Goal: Task Accomplishment & Management: Manage account settings

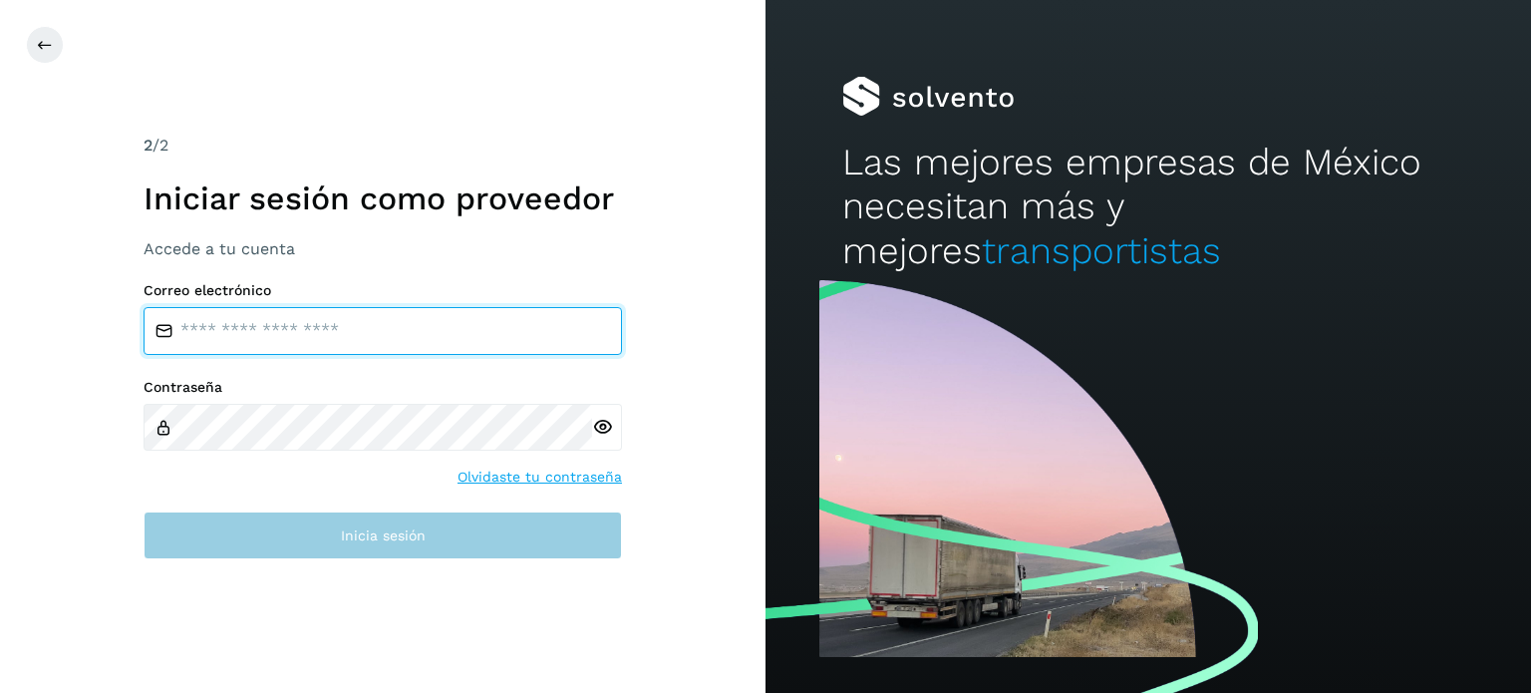
type input "**********"
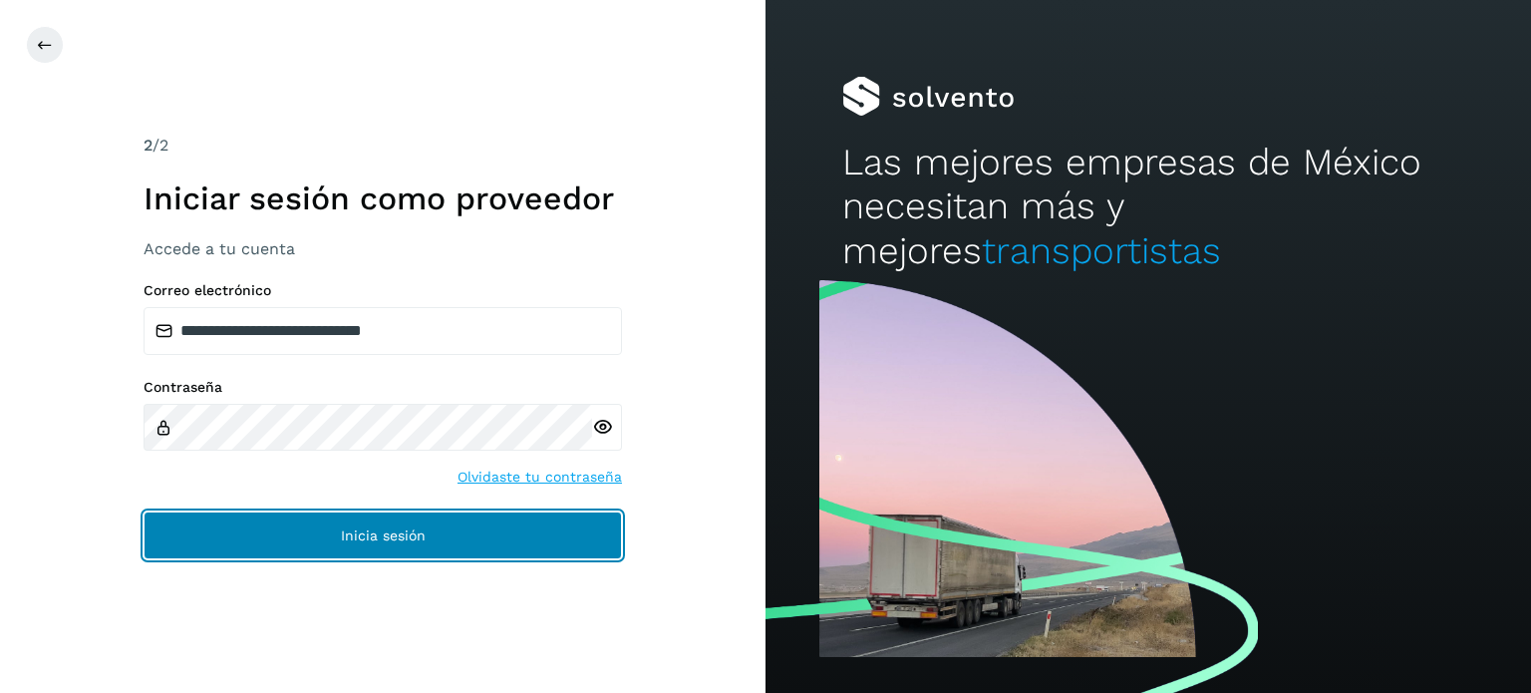
click at [358, 524] on button "Inicia sesión" at bounding box center [383, 535] width 478 height 48
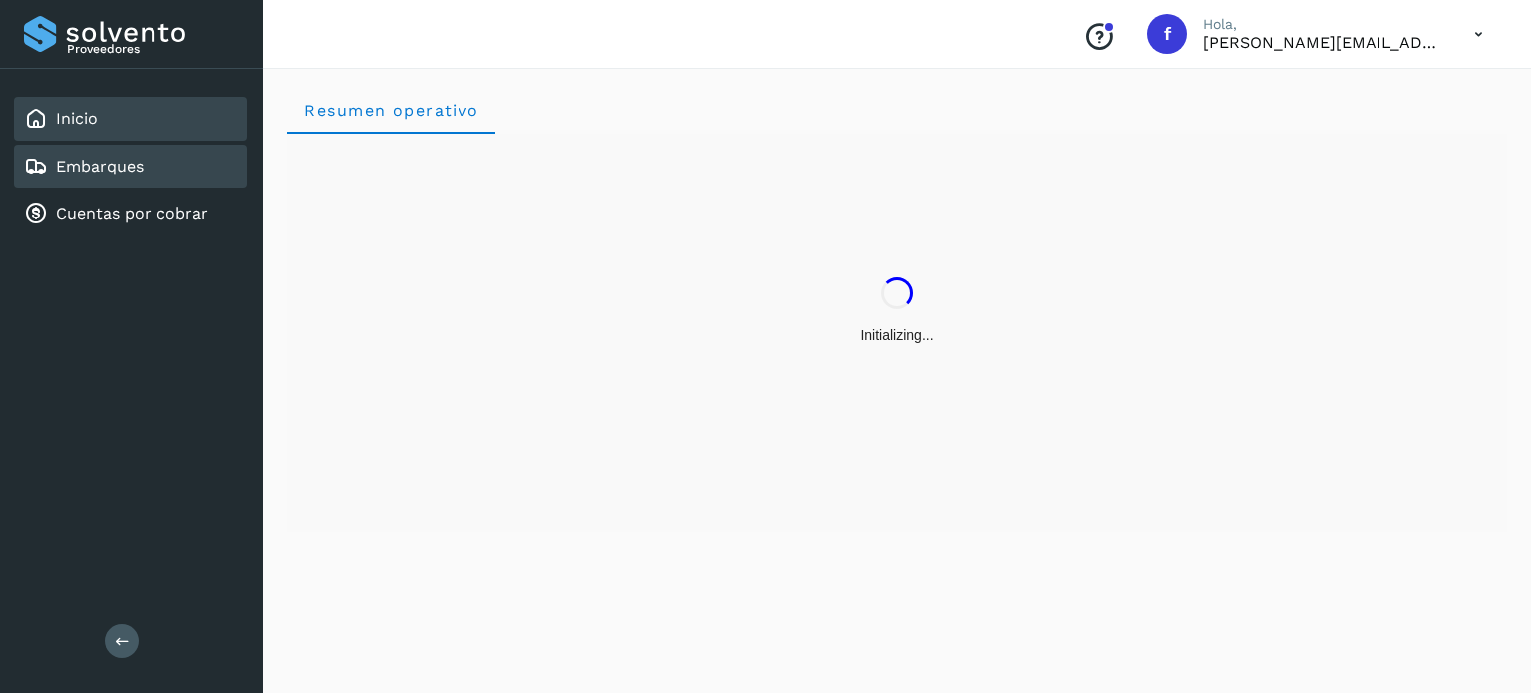
click at [173, 155] on div "Embarques" at bounding box center [130, 167] width 233 height 44
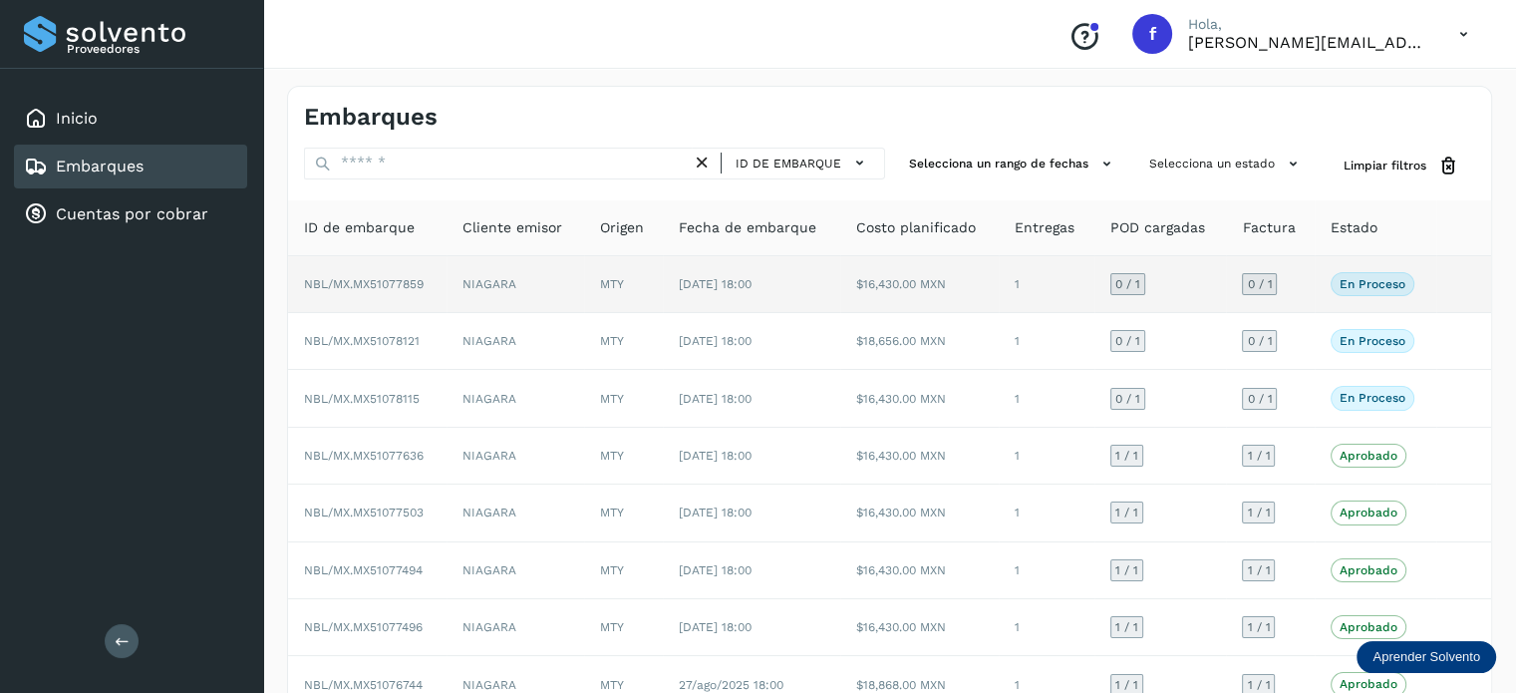
click at [380, 274] on td "NBL/MX.MX51077859" at bounding box center [367, 284] width 158 height 57
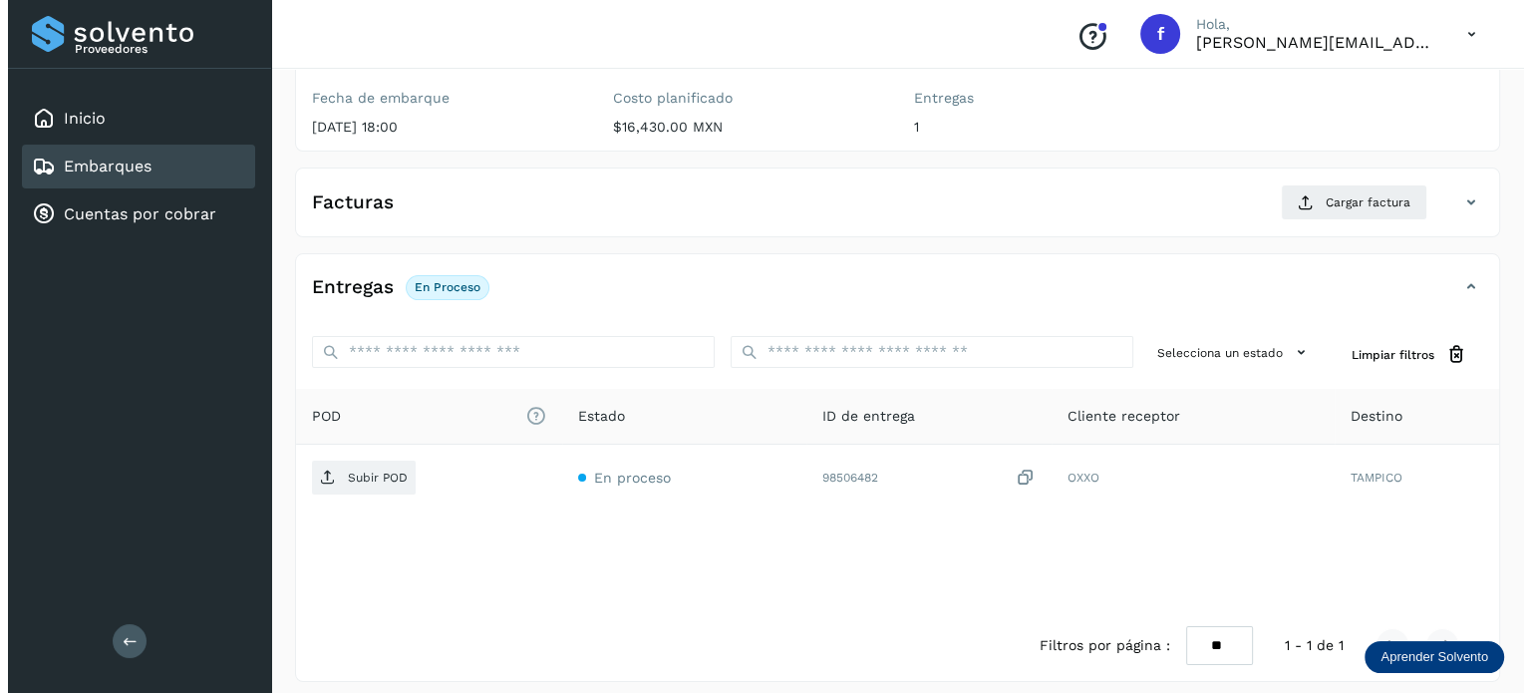
scroll to position [253, 0]
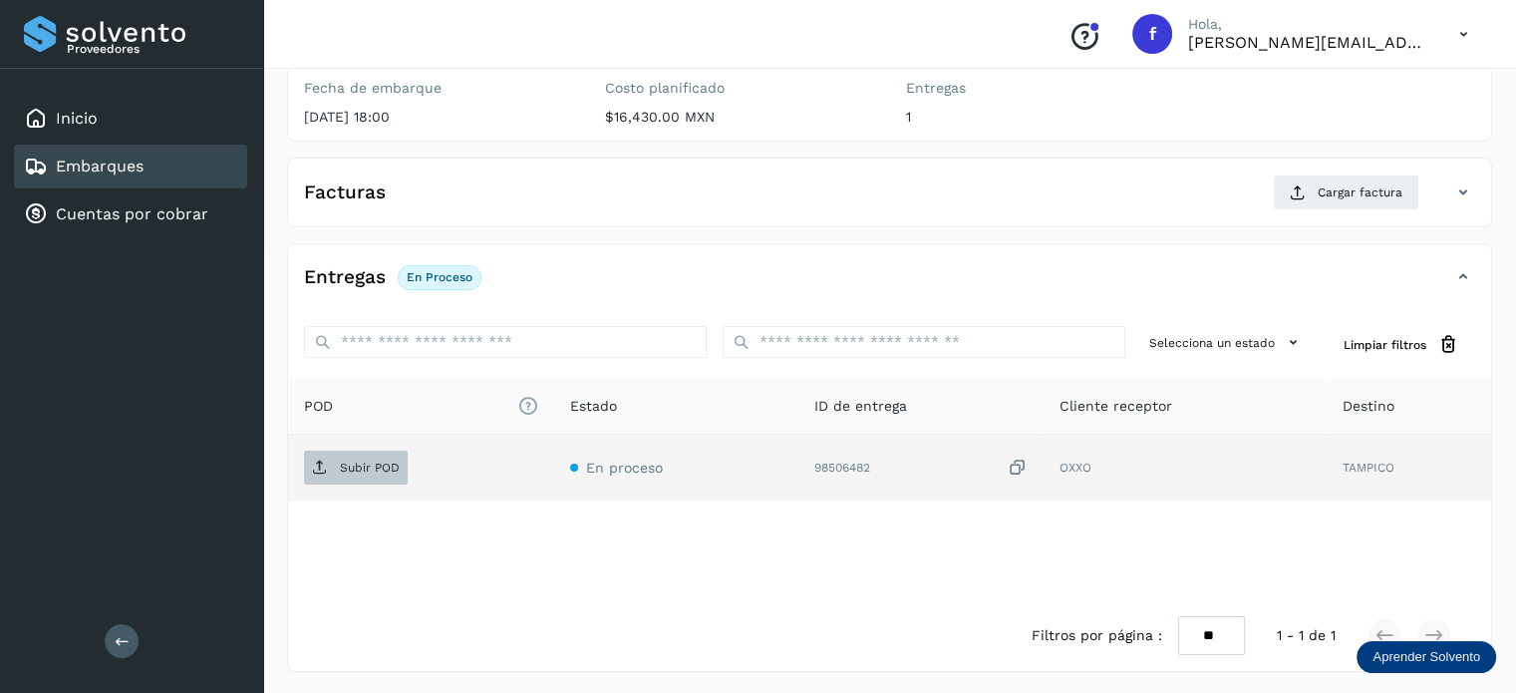
click at [395, 464] on p "Subir POD" at bounding box center [370, 467] width 60 height 14
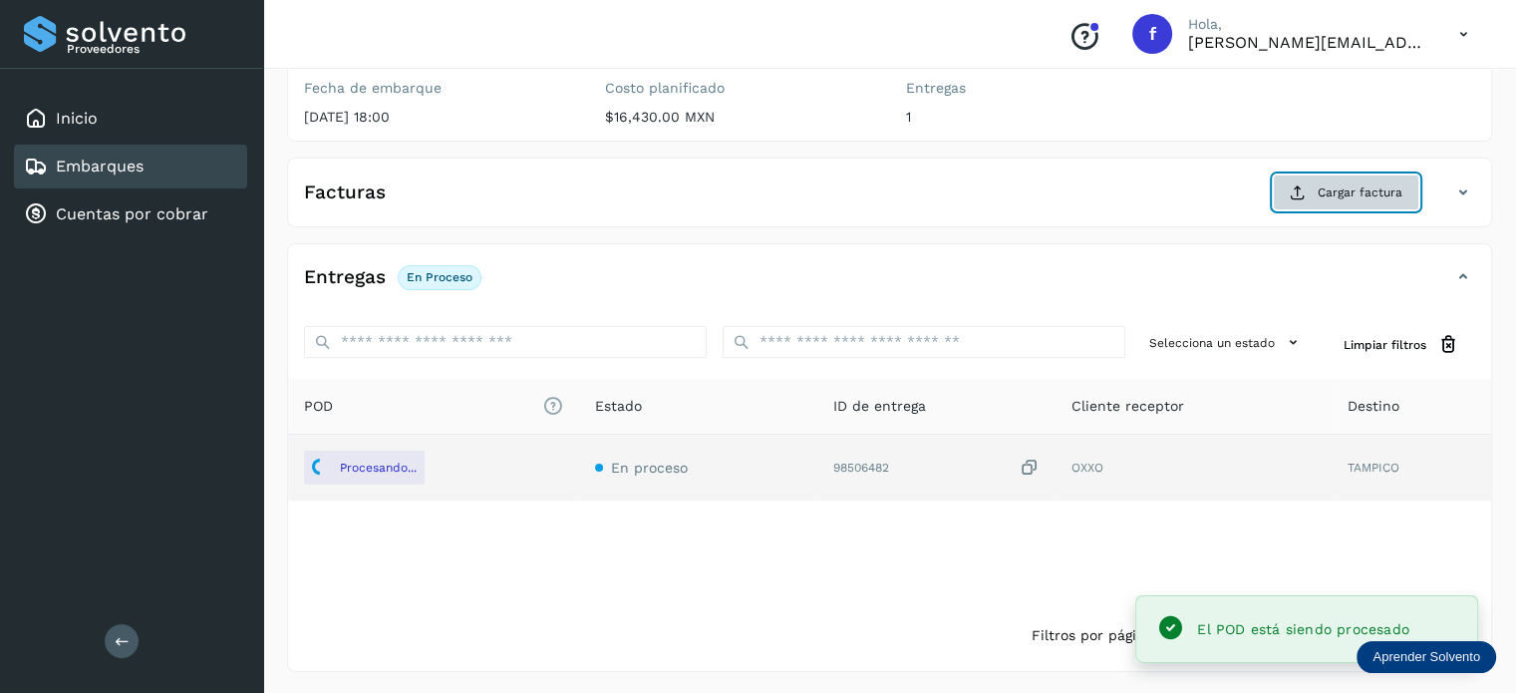
click at [1307, 183] on button "Cargar factura" at bounding box center [1346, 192] width 146 height 36
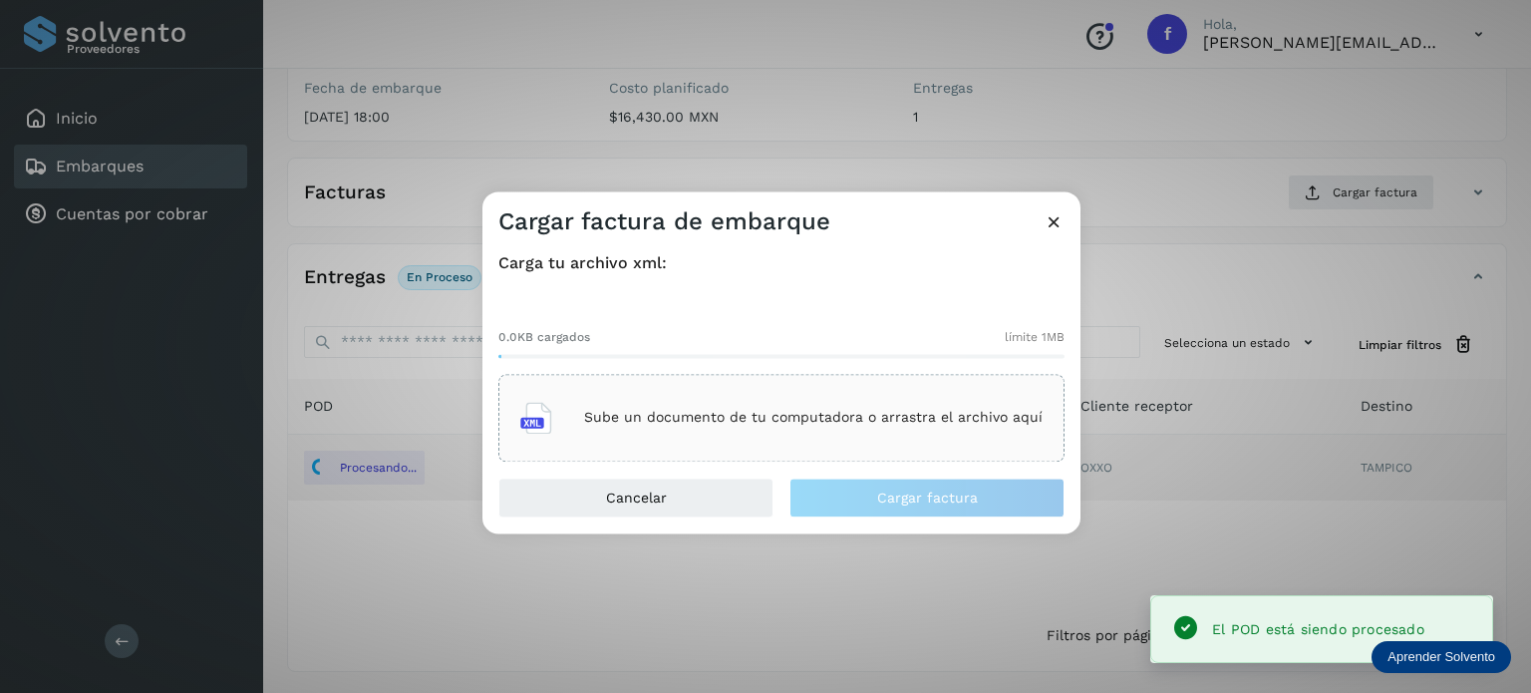
click at [594, 411] on p "Sube un documento de tu computadora o arrastra el archivo aquí" at bounding box center [813, 418] width 458 height 17
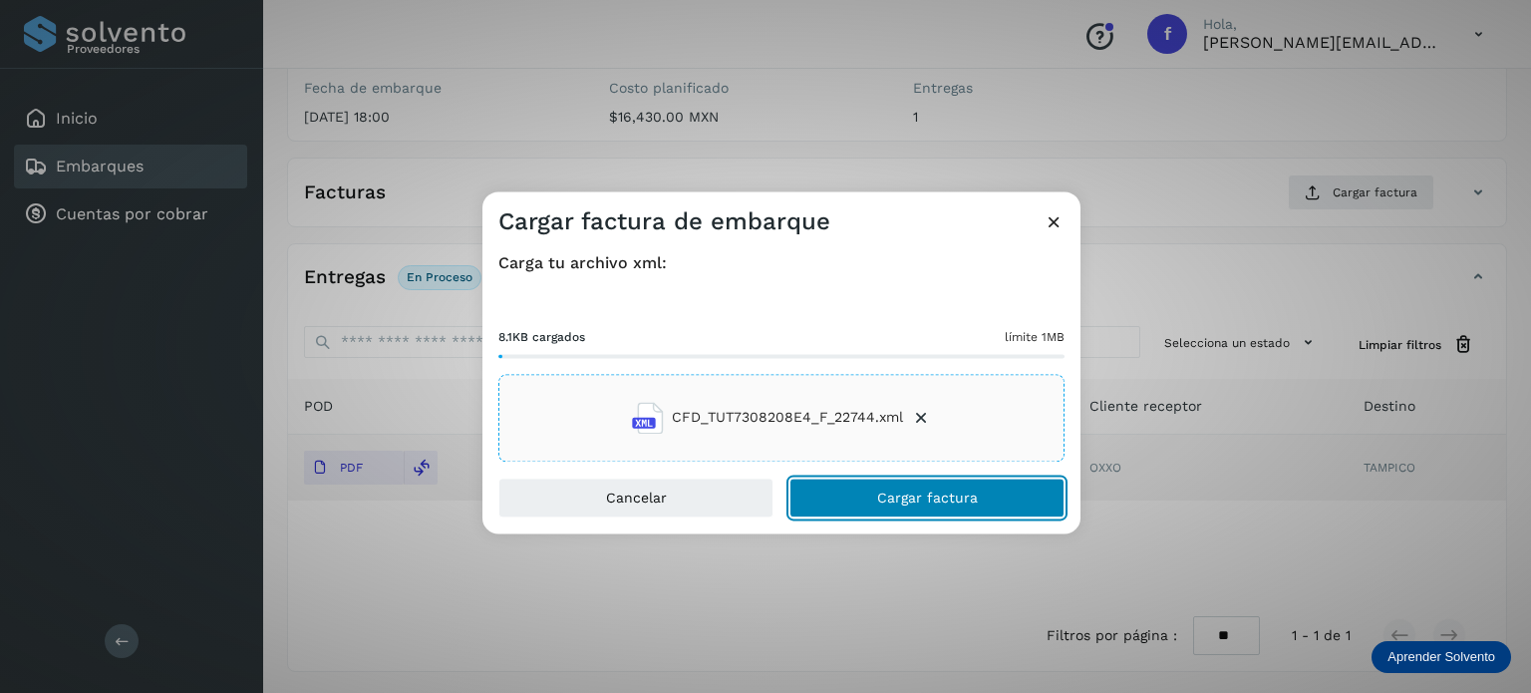
click at [899, 490] on span "Cargar factura" at bounding box center [927, 497] width 101 height 14
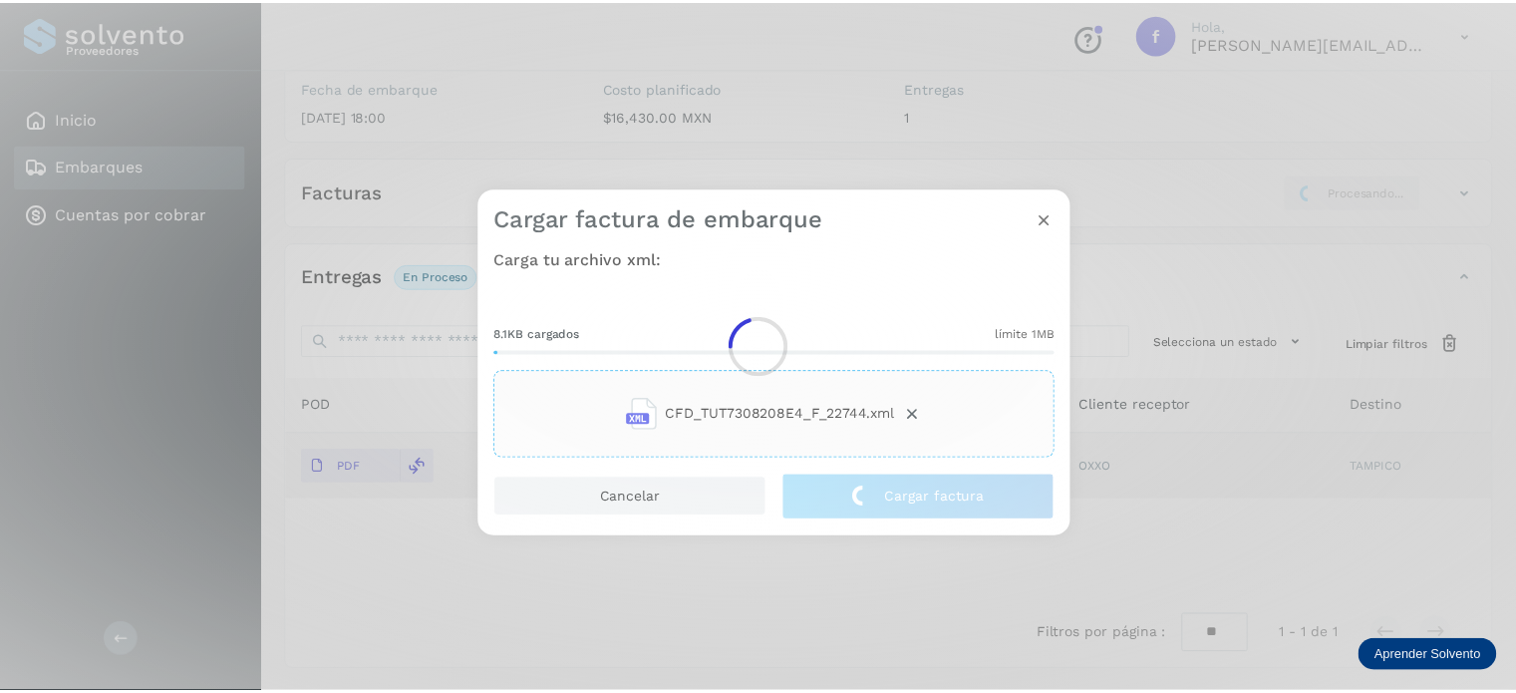
scroll to position [251, 0]
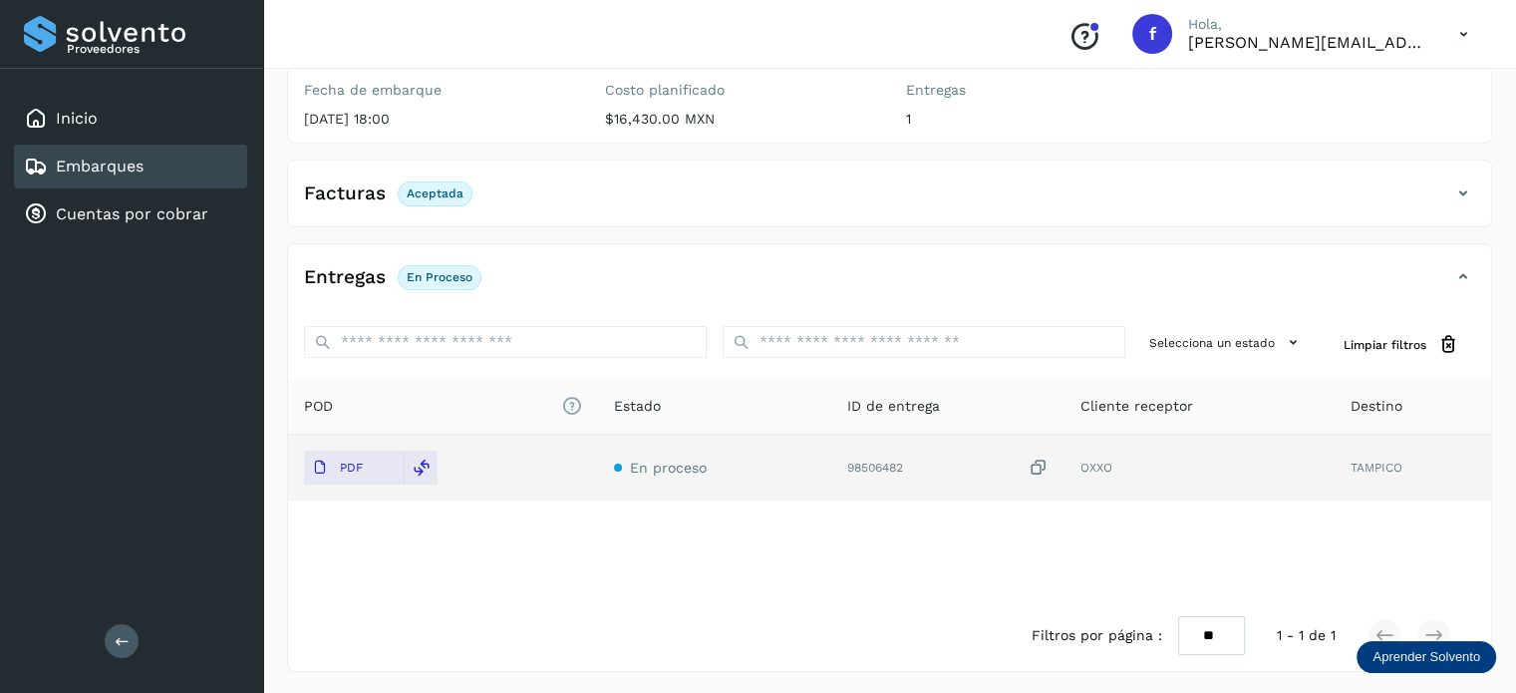
click at [140, 178] on div "Embarques" at bounding box center [130, 167] width 233 height 44
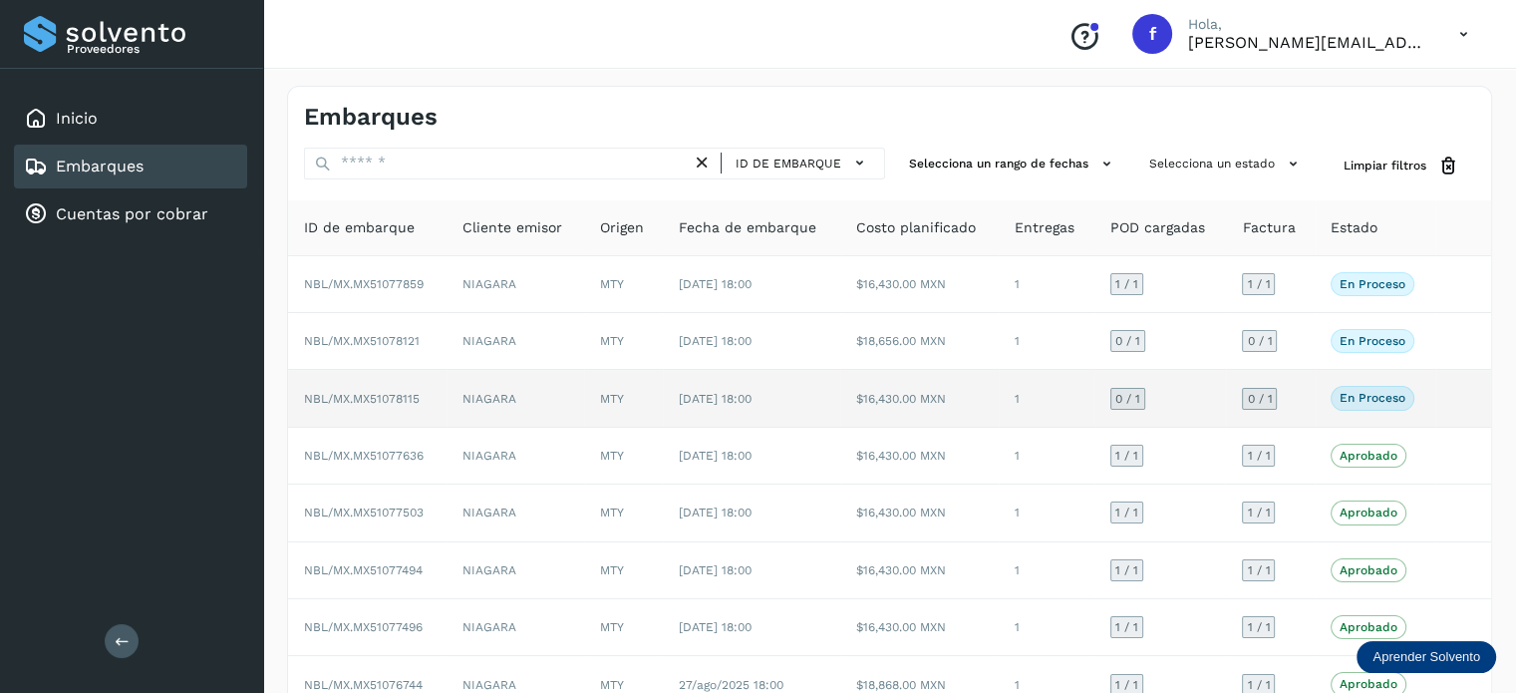
click at [378, 386] on td "NBL/MX.MX51078115" at bounding box center [367, 398] width 158 height 57
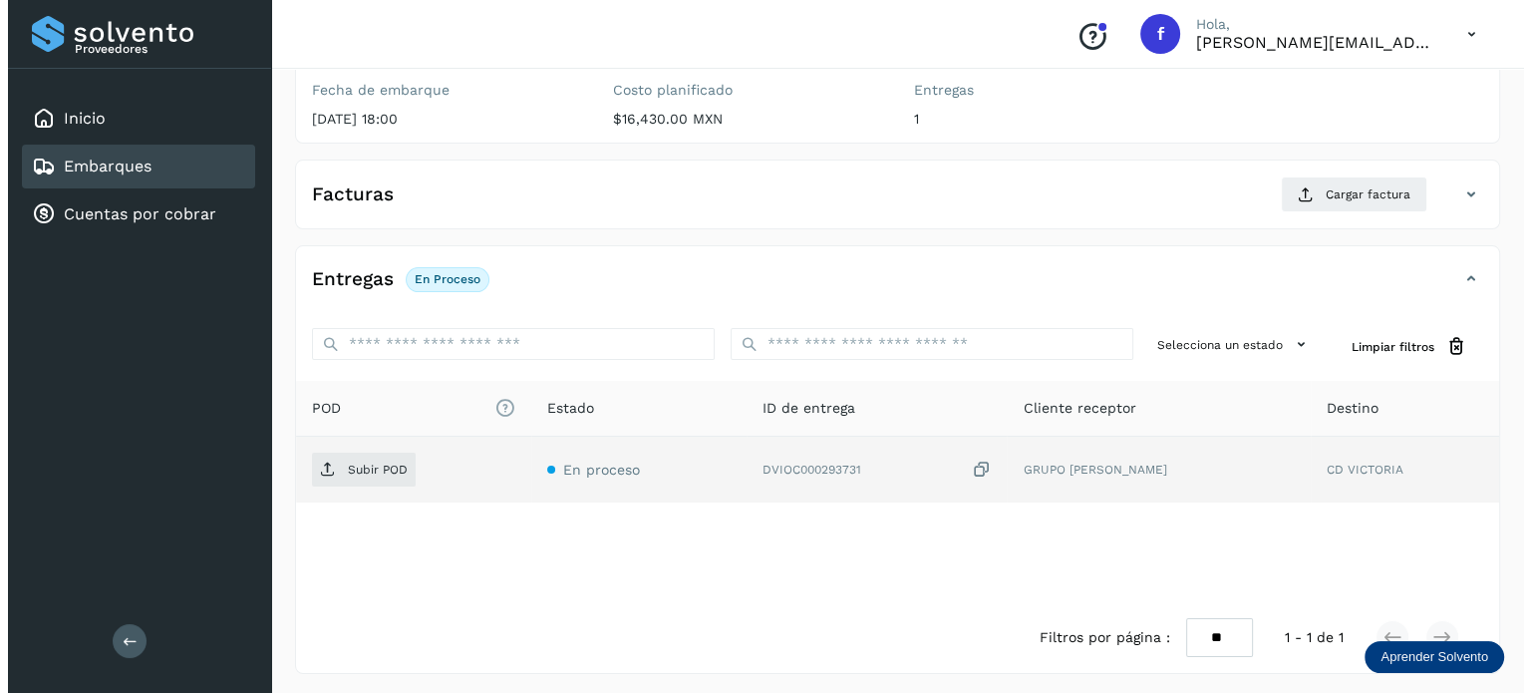
scroll to position [253, 0]
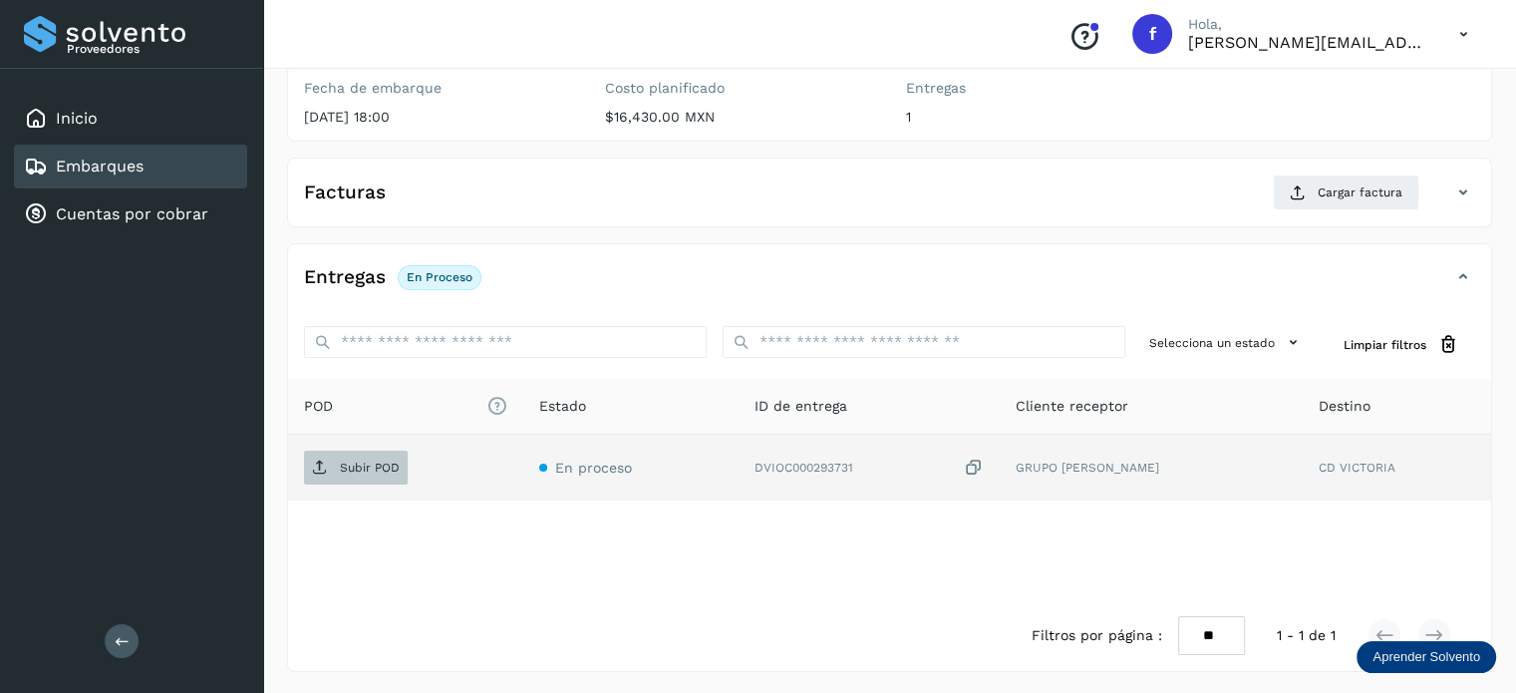
click at [379, 479] on span "Subir POD" at bounding box center [356, 467] width 104 height 32
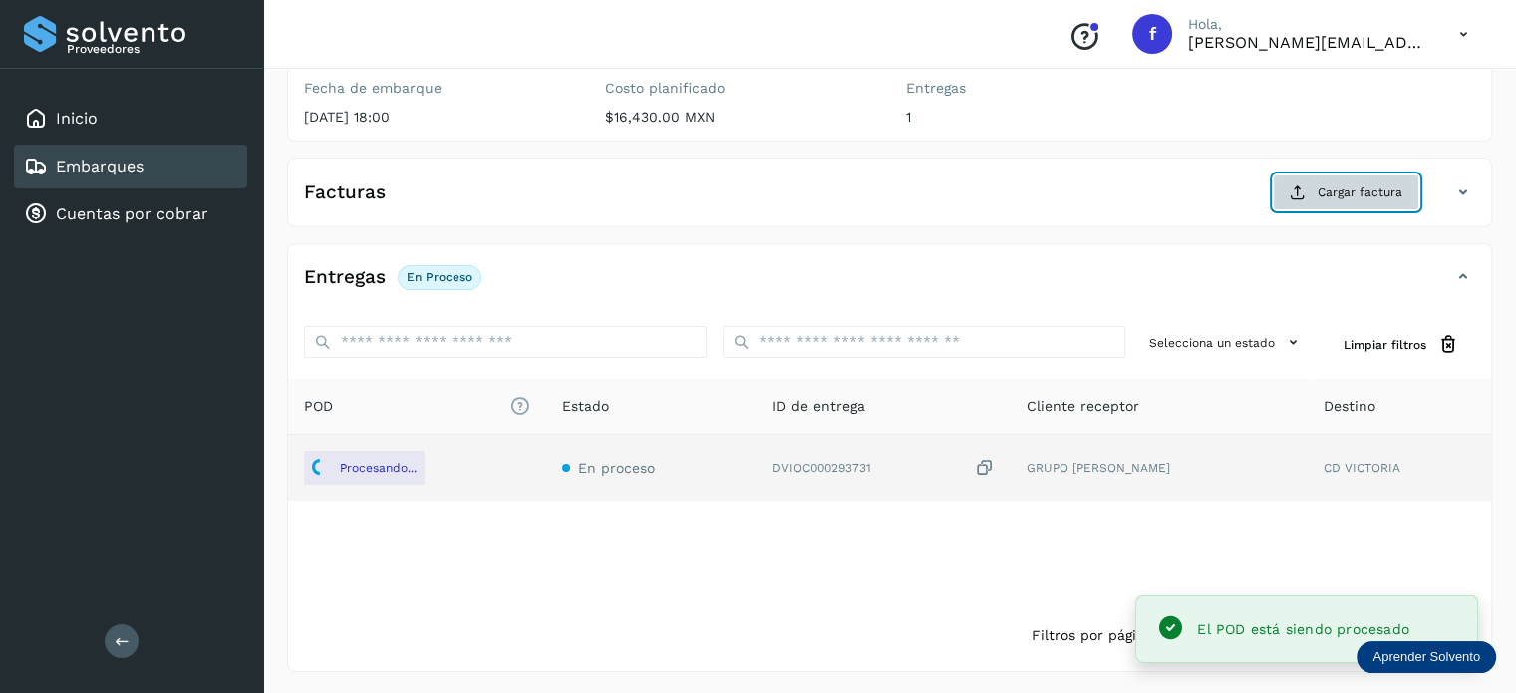
click at [1361, 193] on span "Cargar factura" at bounding box center [1359, 192] width 85 height 18
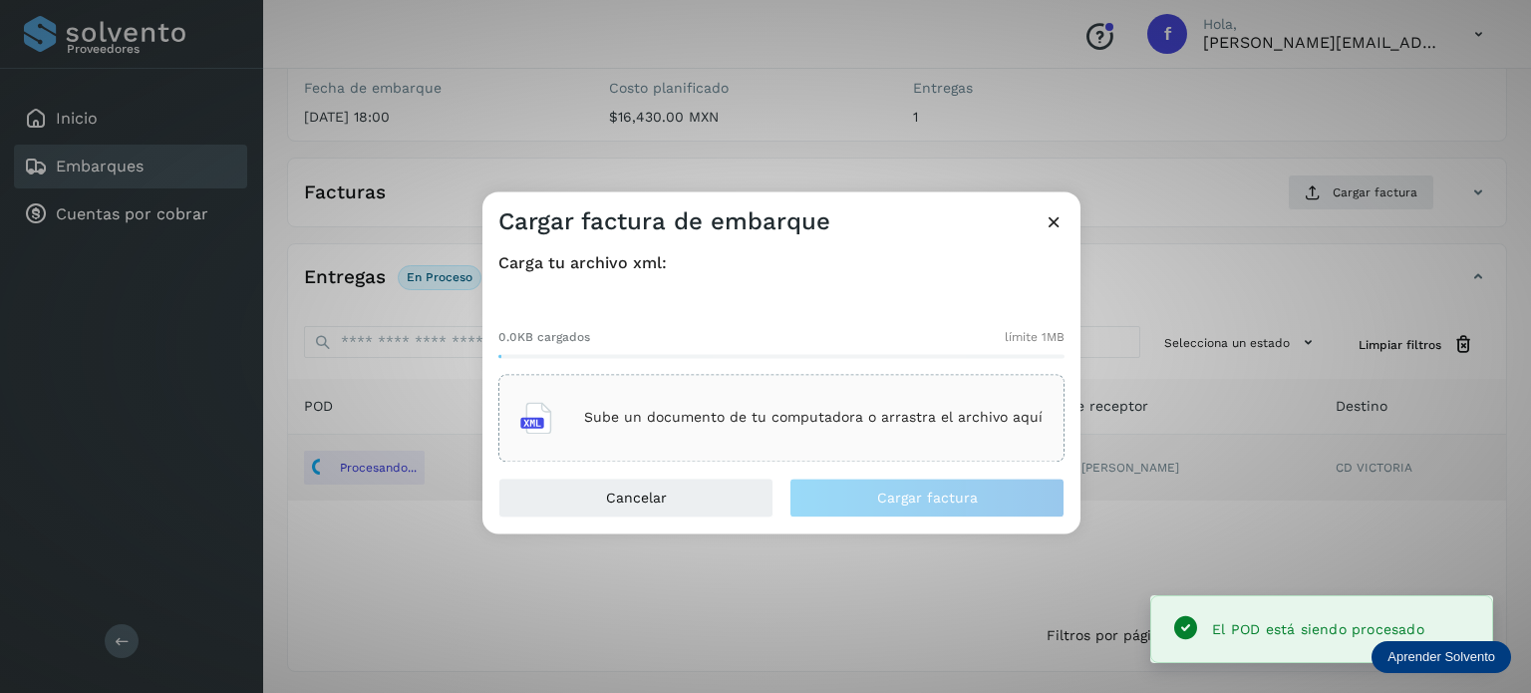
click at [756, 390] on div "Sube un documento de tu computadora o arrastra el archivo aquí" at bounding box center [781, 418] width 566 height 88
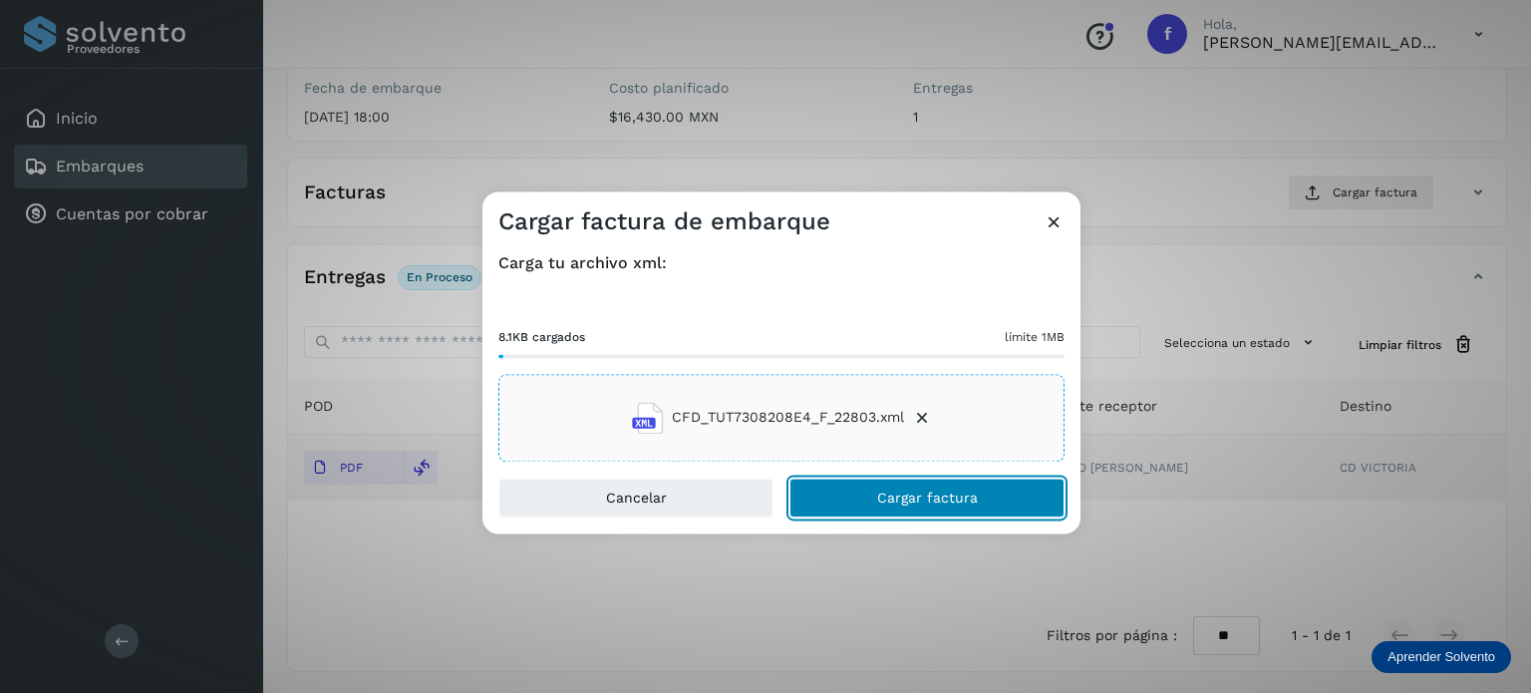
click at [926, 491] on span "Cargar factura" at bounding box center [927, 497] width 101 height 14
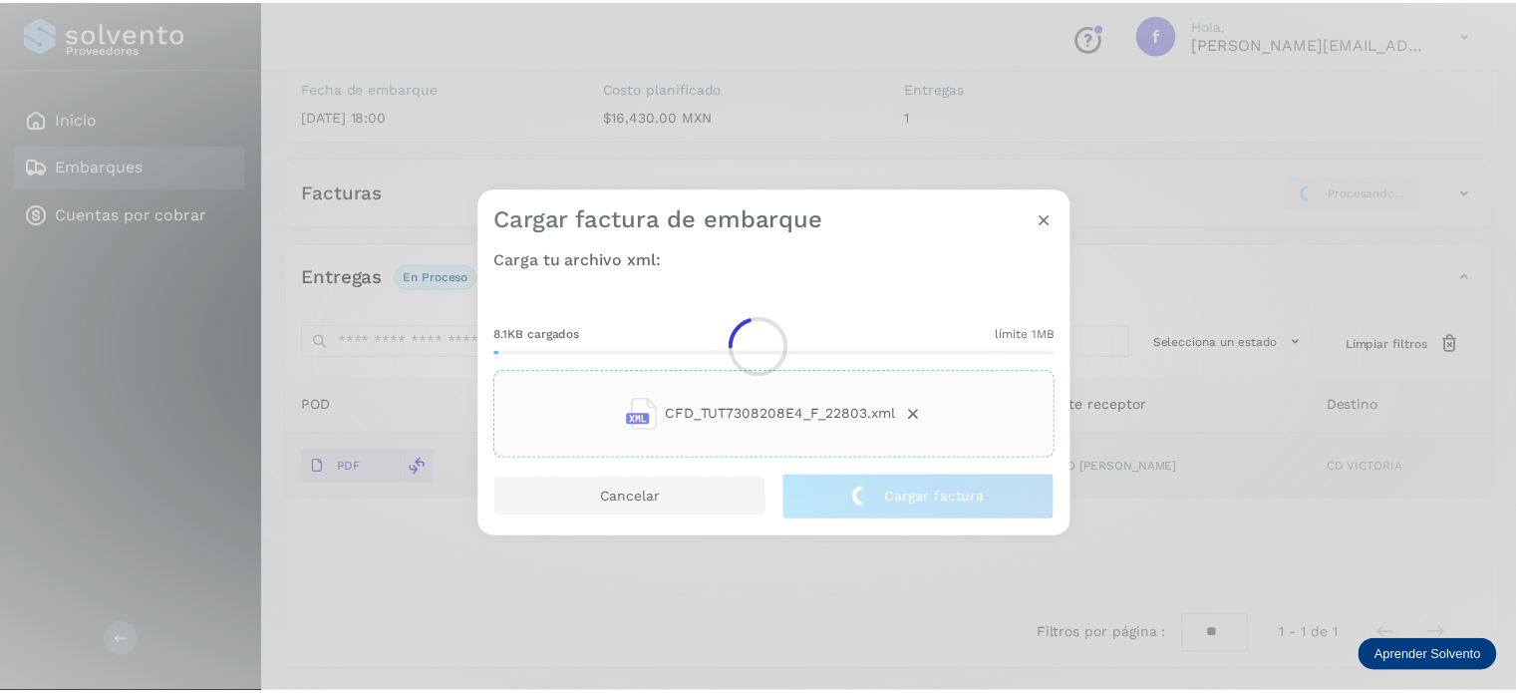
scroll to position [251, 0]
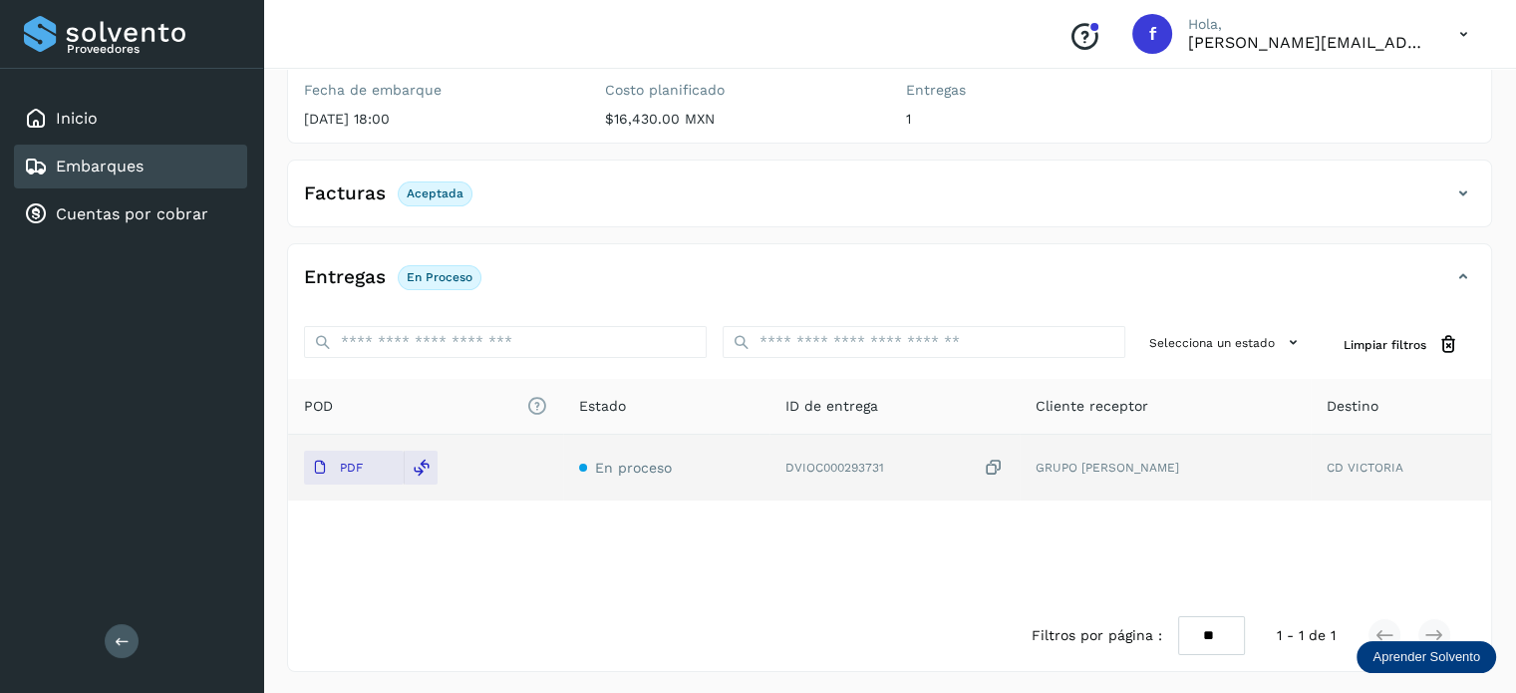
click at [158, 164] on div "Embarques" at bounding box center [130, 167] width 233 height 44
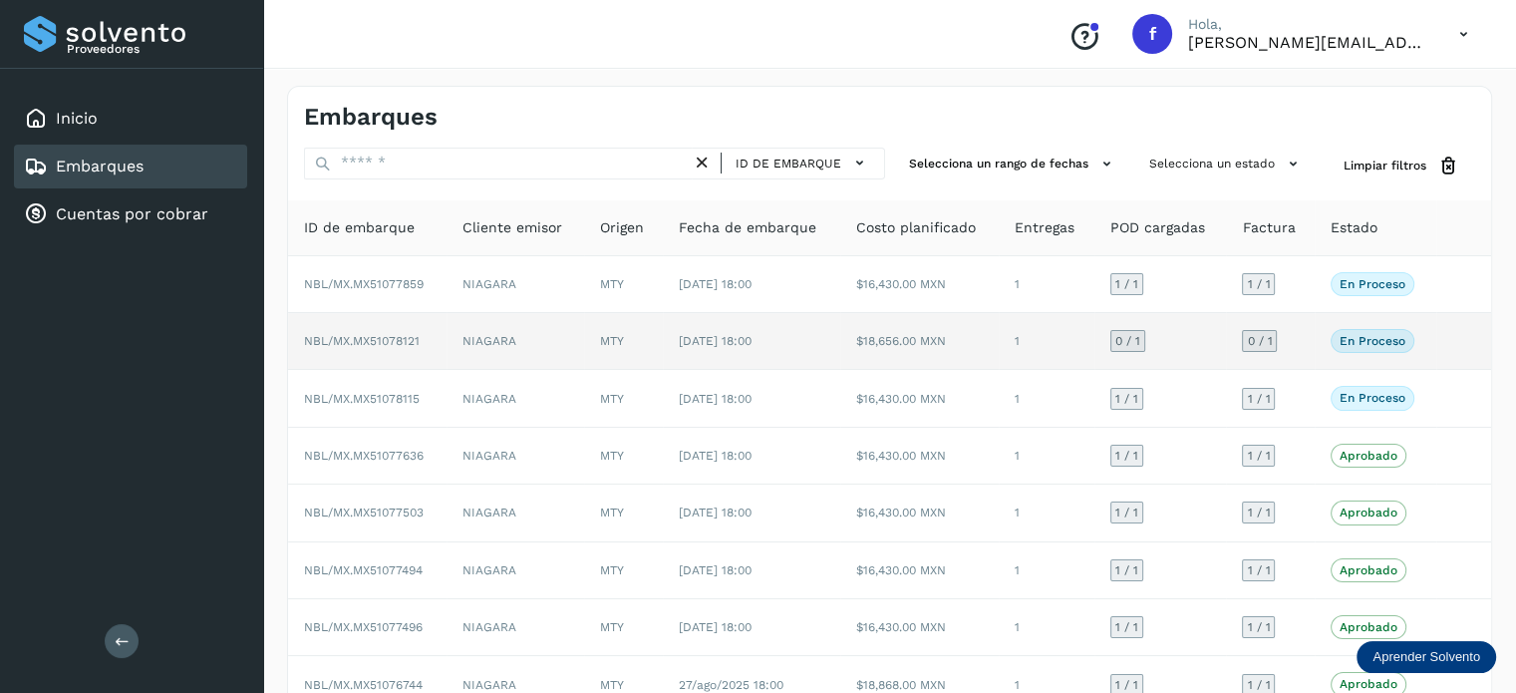
click at [401, 345] on span "NBL/MX.MX51078121" at bounding box center [362, 341] width 116 height 14
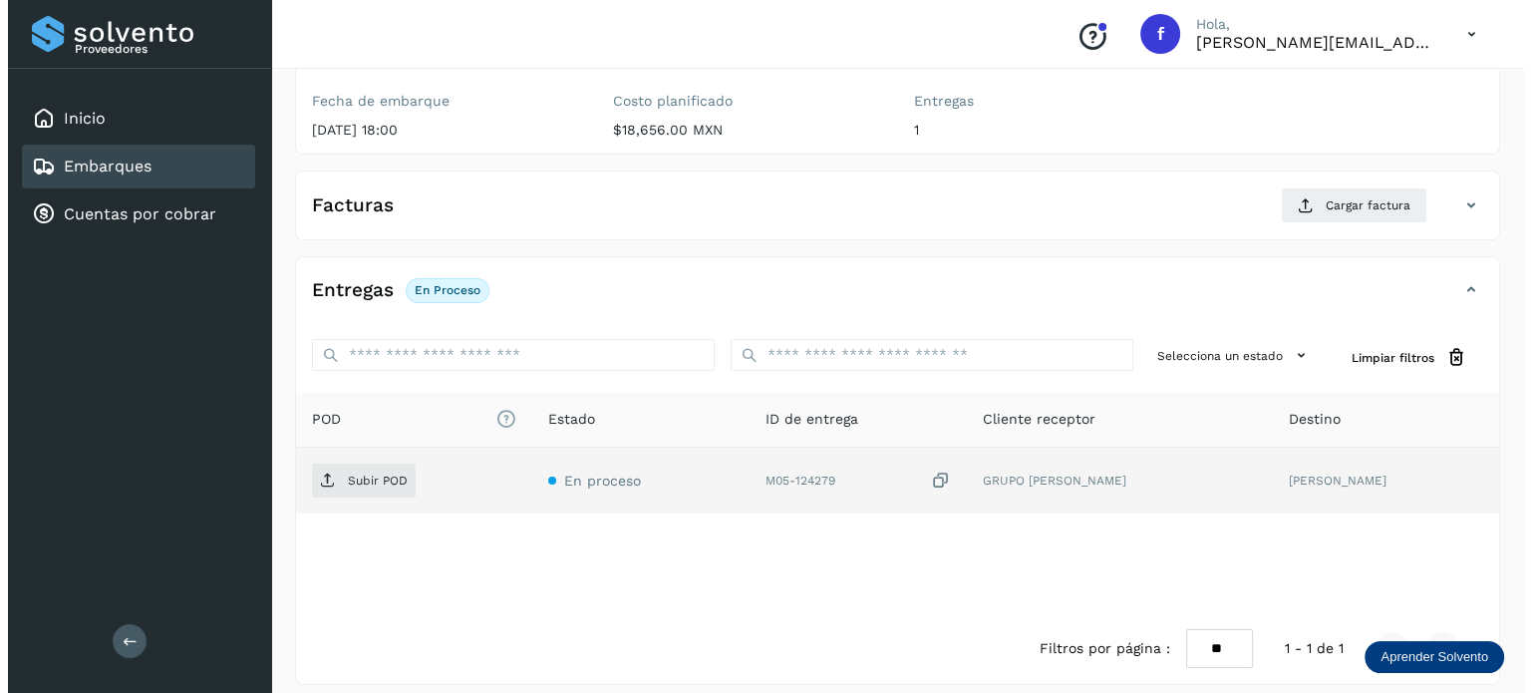
scroll to position [253, 0]
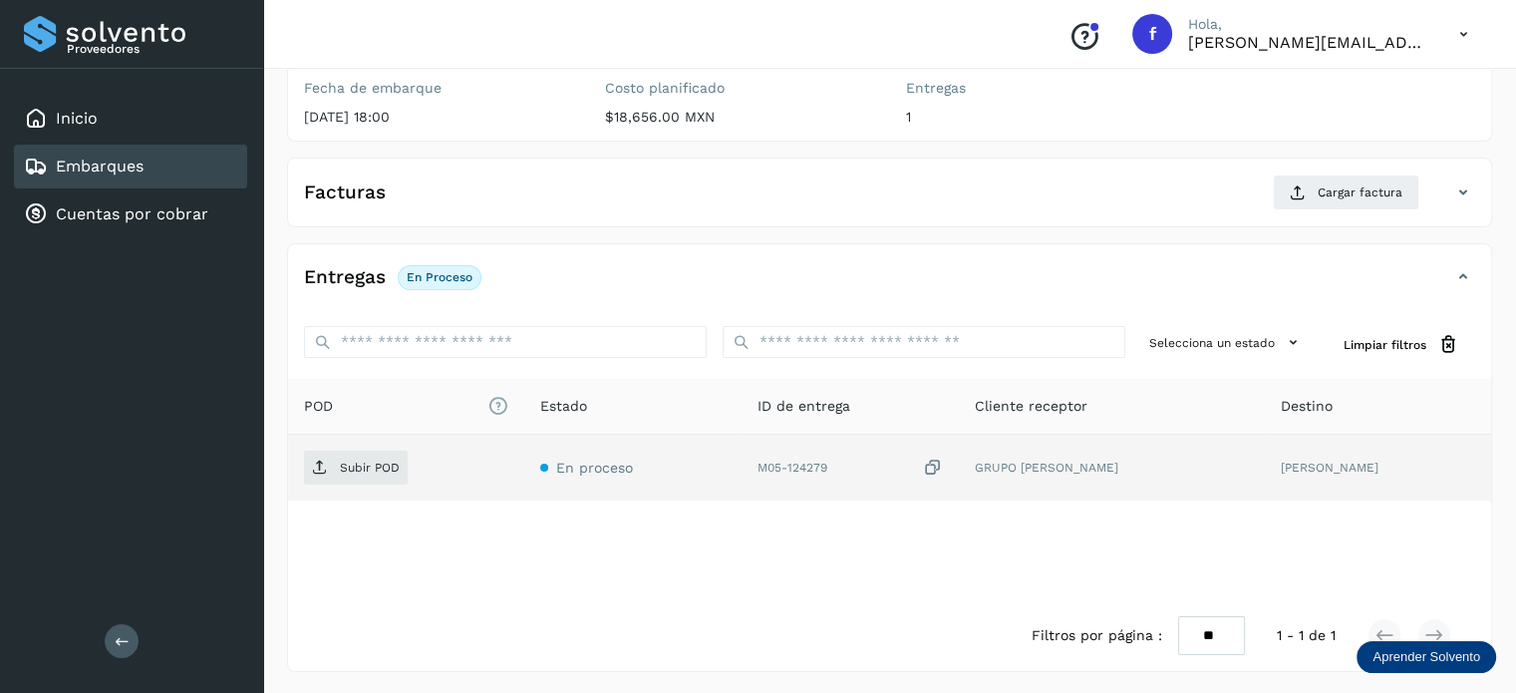
click at [349, 482] on td "Subir POD" at bounding box center [406, 467] width 236 height 66
click at [349, 472] on span "Subir POD" at bounding box center [356, 467] width 104 height 32
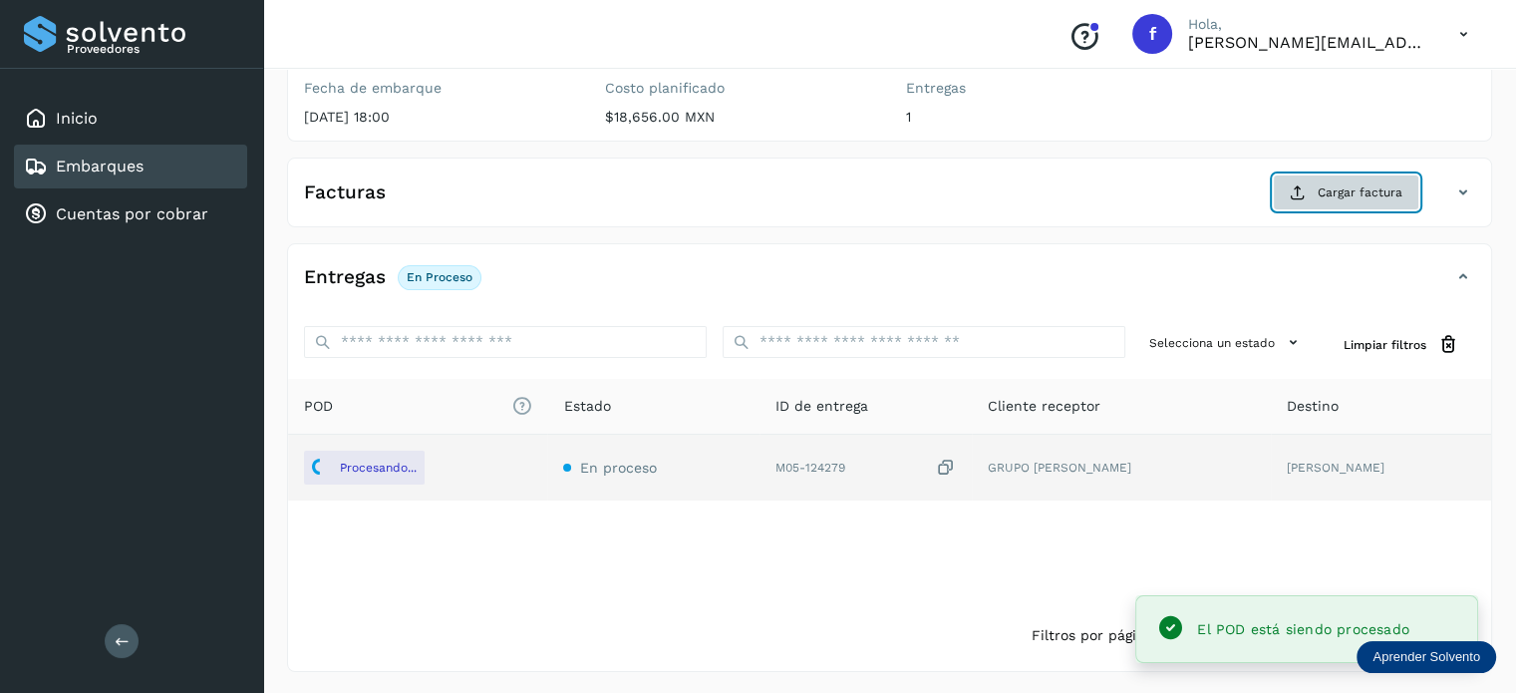
click at [1326, 185] on span "Cargar factura" at bounding box center [1359, 192] width 85 height 18
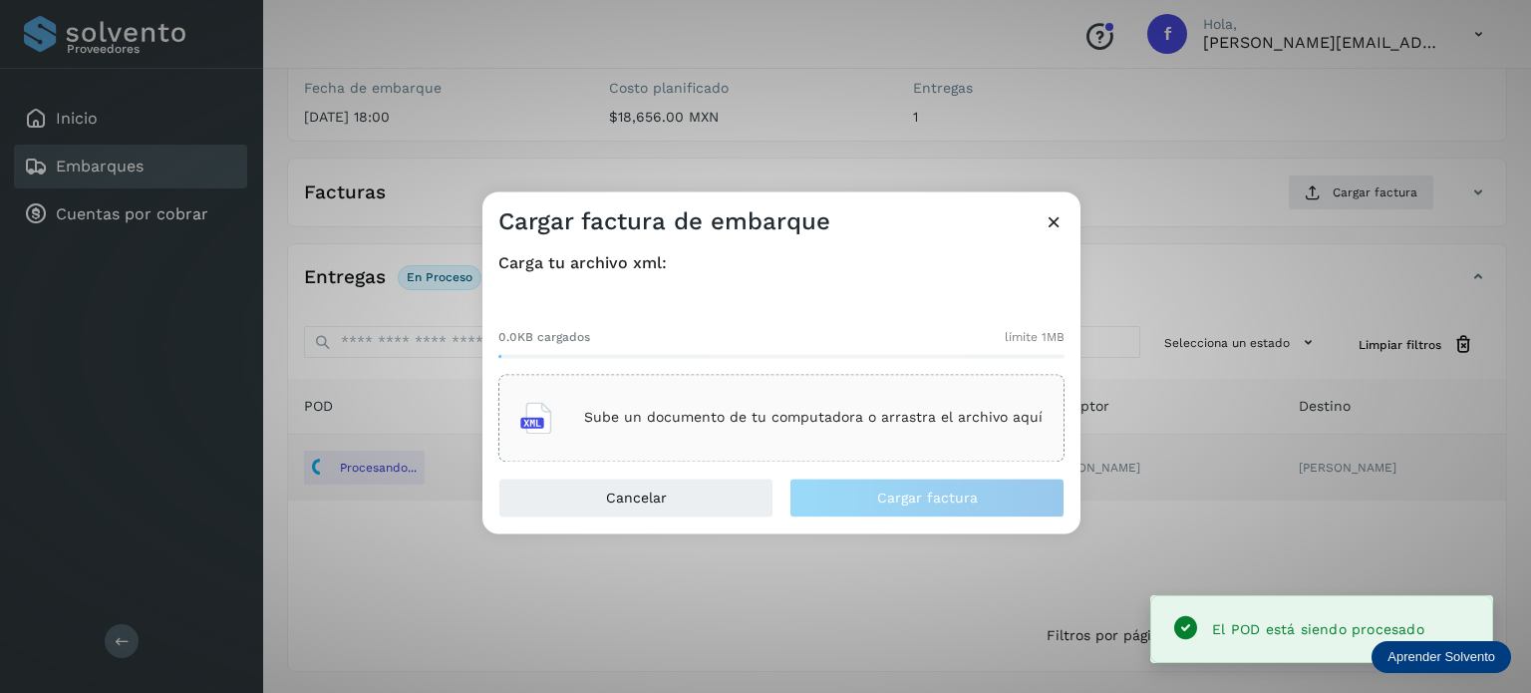
click at [732, 382] on div "Sube un documento de tu computadora o arrastra el archivo aquí" at bounding box center [781, 418] width 566 height 88
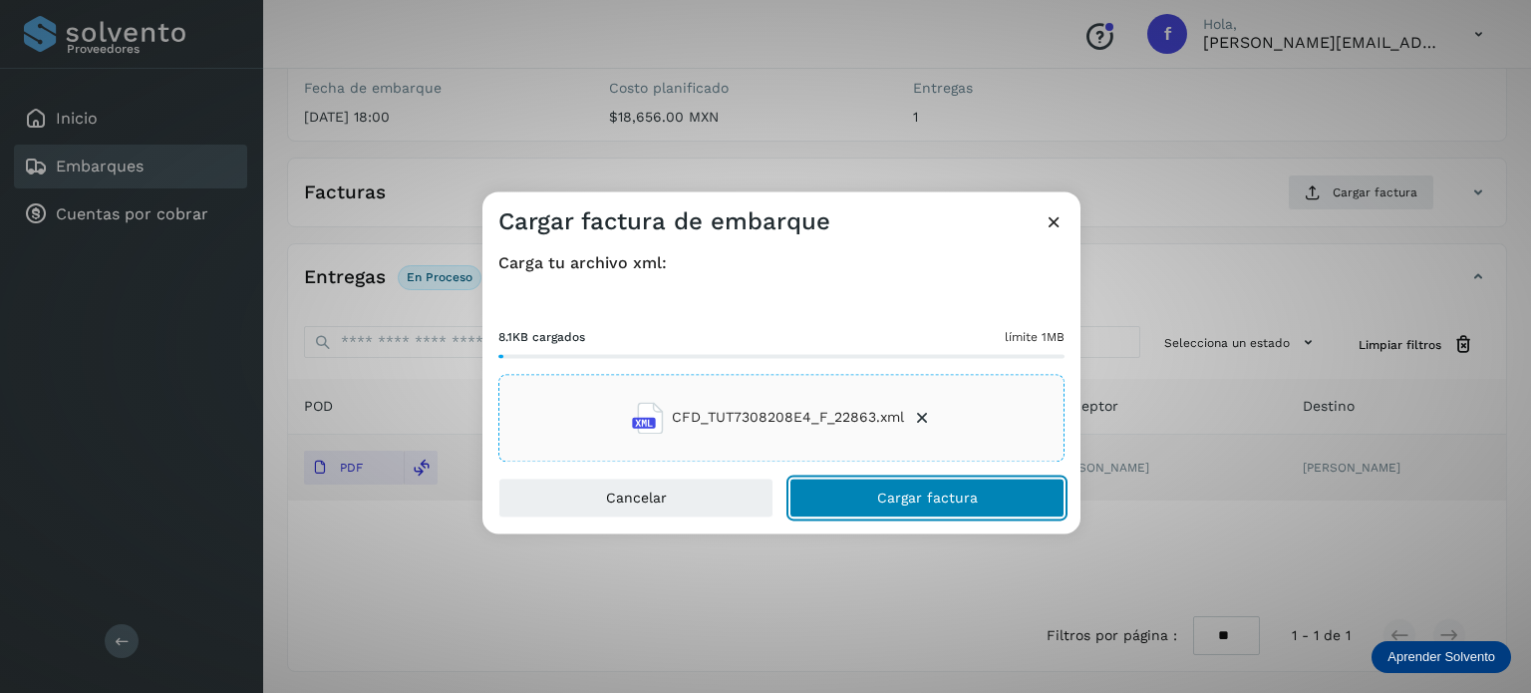
click at [957, 492] on span "Cargar factura" at bounding box center [927, 497] width 101 height 14
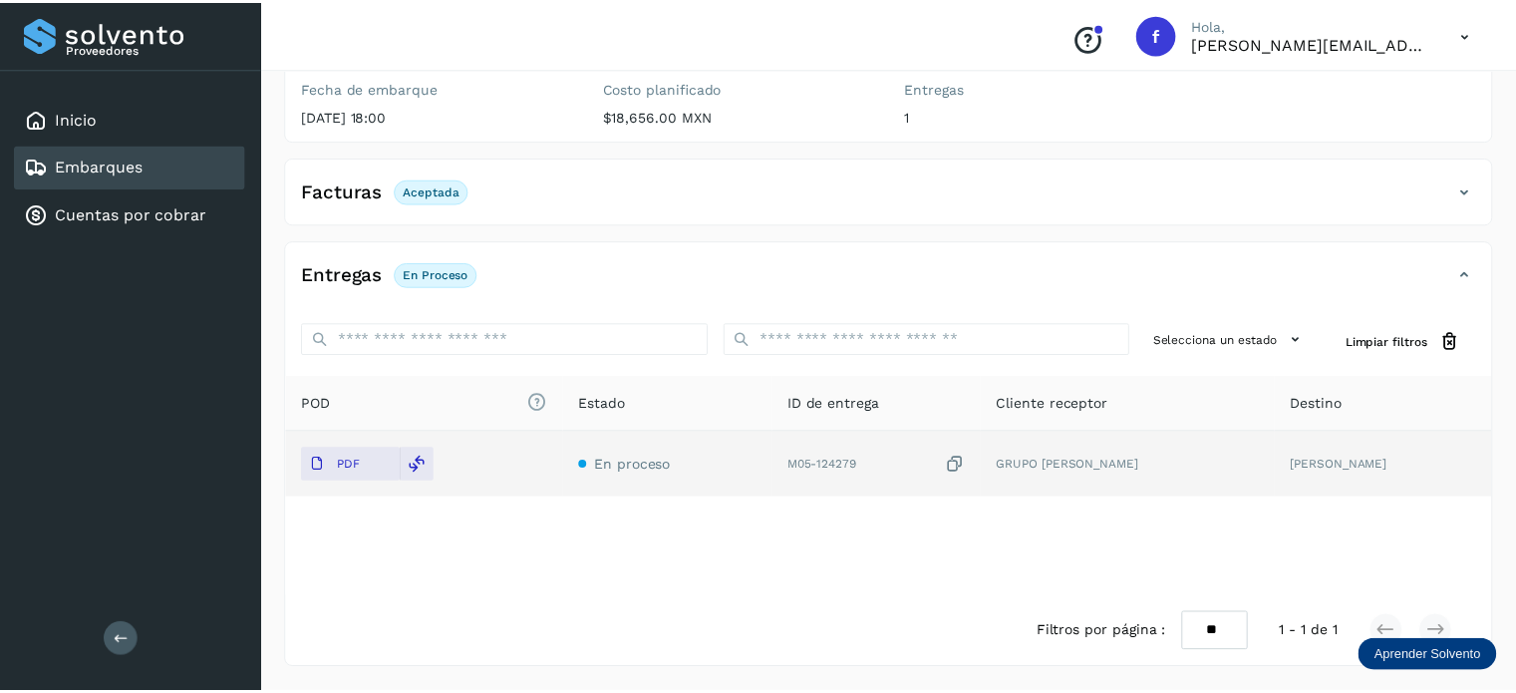
scroll to position [251, 0]
